Goal: Find specific page/section: Find specific page/section

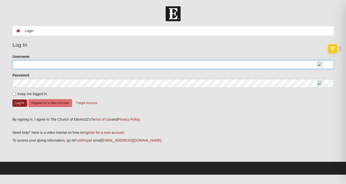
type input "[EMAIL_ADDRESS][DOMAIN_NAME]"
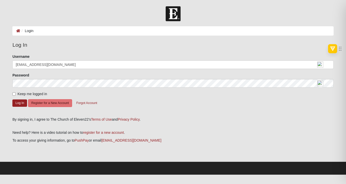
click at [31, 32] on li "Login" at bounding box center [26, 30] width 13 height 5
click at [20, 107] on button "Log In" at bounding box center [19, 103] width 15 height 7
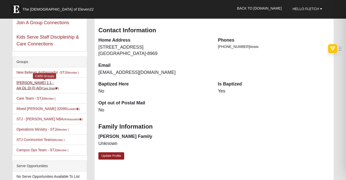
scroll to position [97, 0]
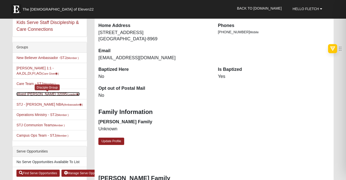
click at [37, 96] on link "Mixed [PERSON_NAME] 32095 (Leader )" at bounding box center [47, 94] width 63 height 4
